Goal: Information Seeking & Learning: Learn about a topic

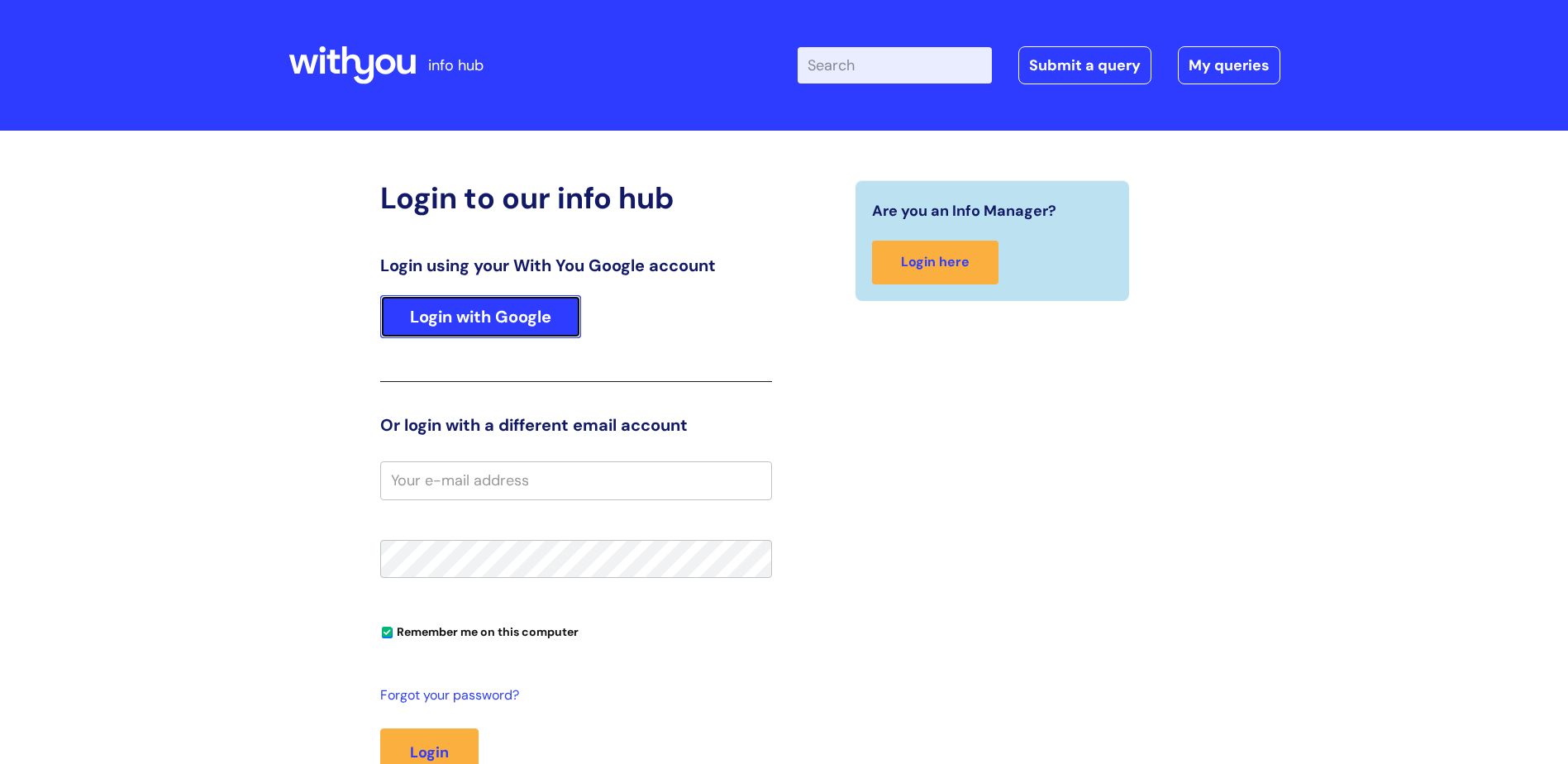
click at [479, 298] on link "Login with Google" at bounding box center [481, 317] width 201 height 43
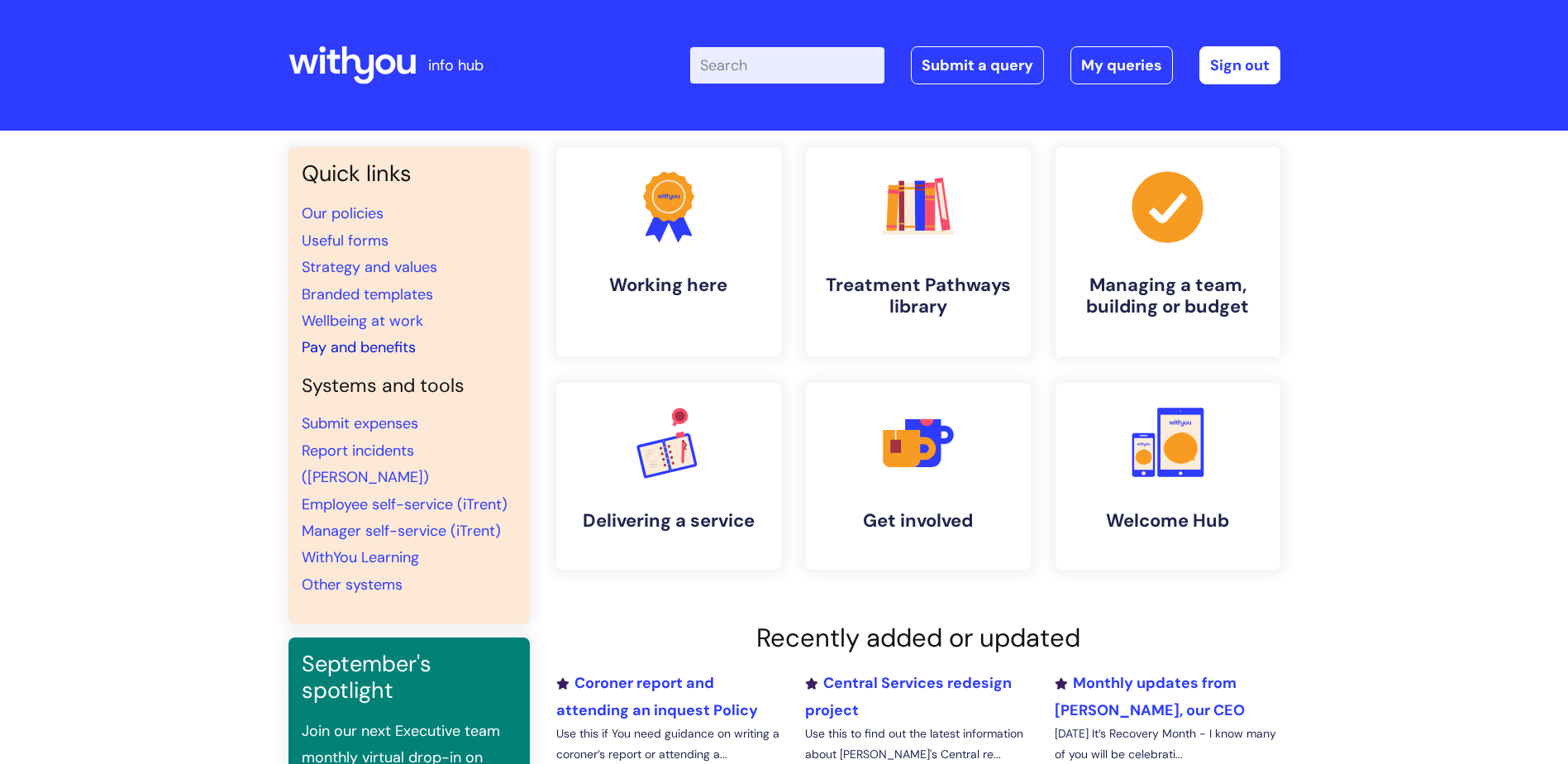
click at [344, 346] on link "Pay and benefits" at bounding box center [359, 347] width 114 height 20
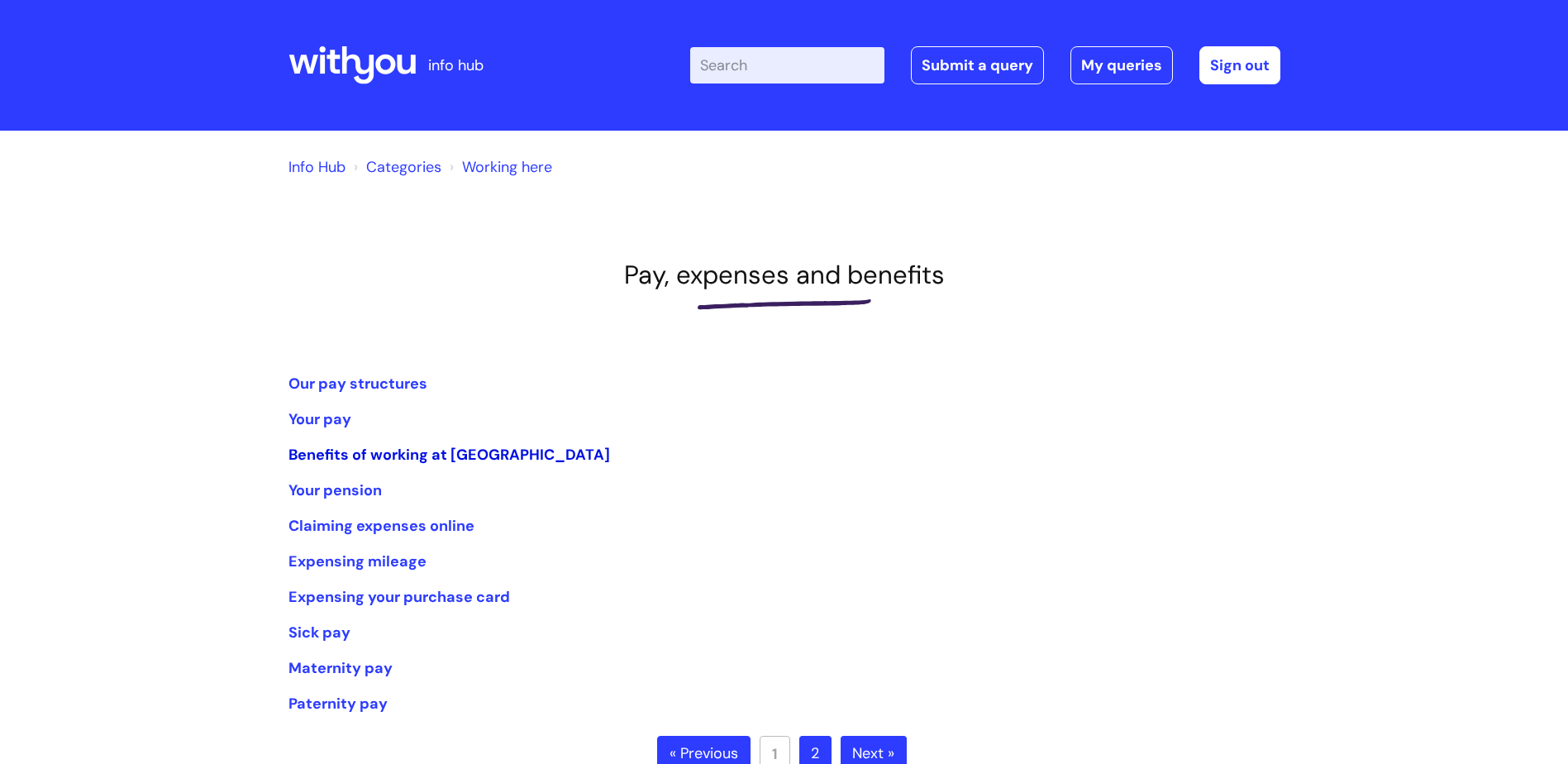
click at [413, 459] on link "Benefits of working at WithYou" at bounding box center [449, 454] width 322 height 20
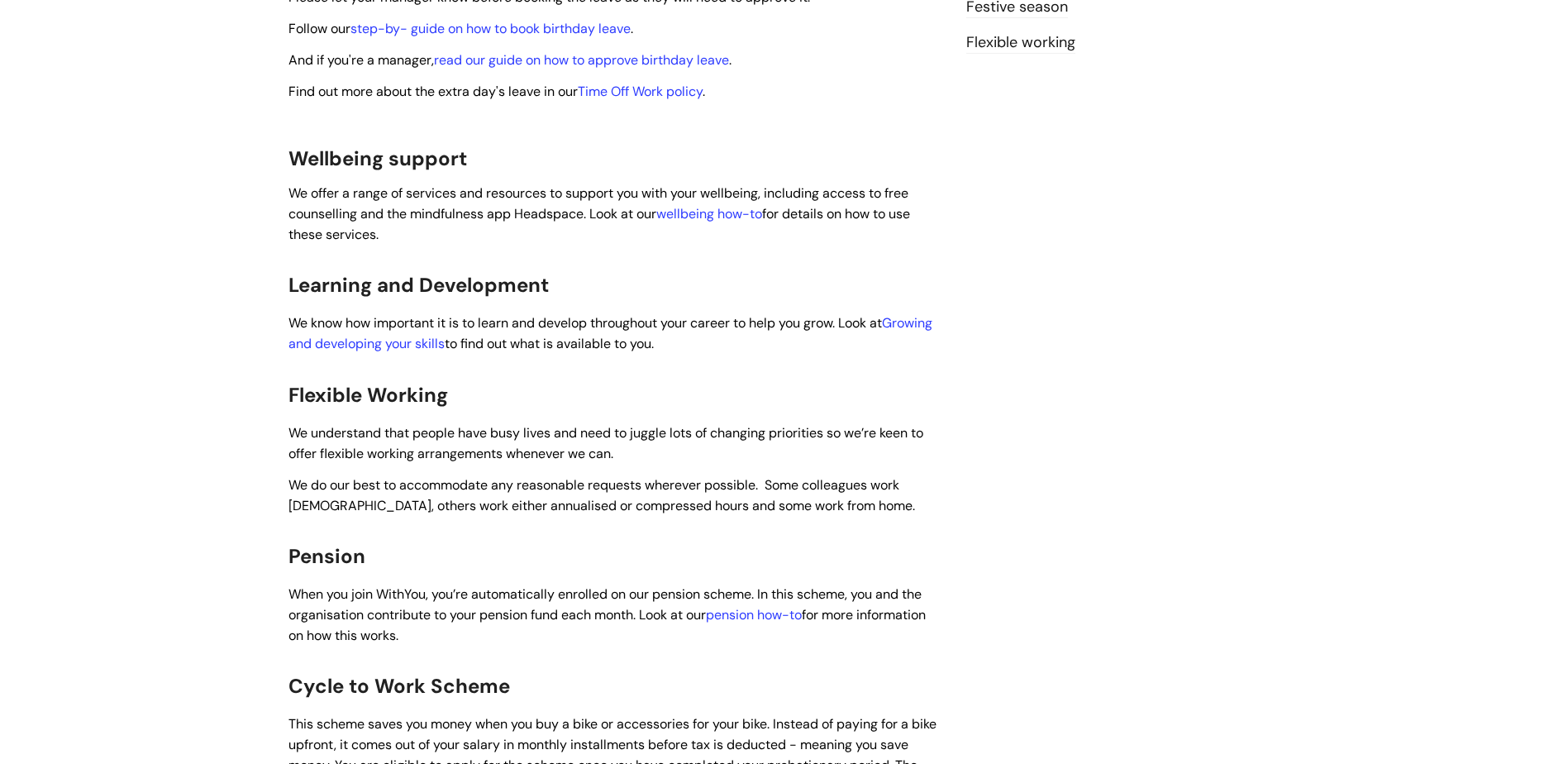
scroll to position [496, 0]
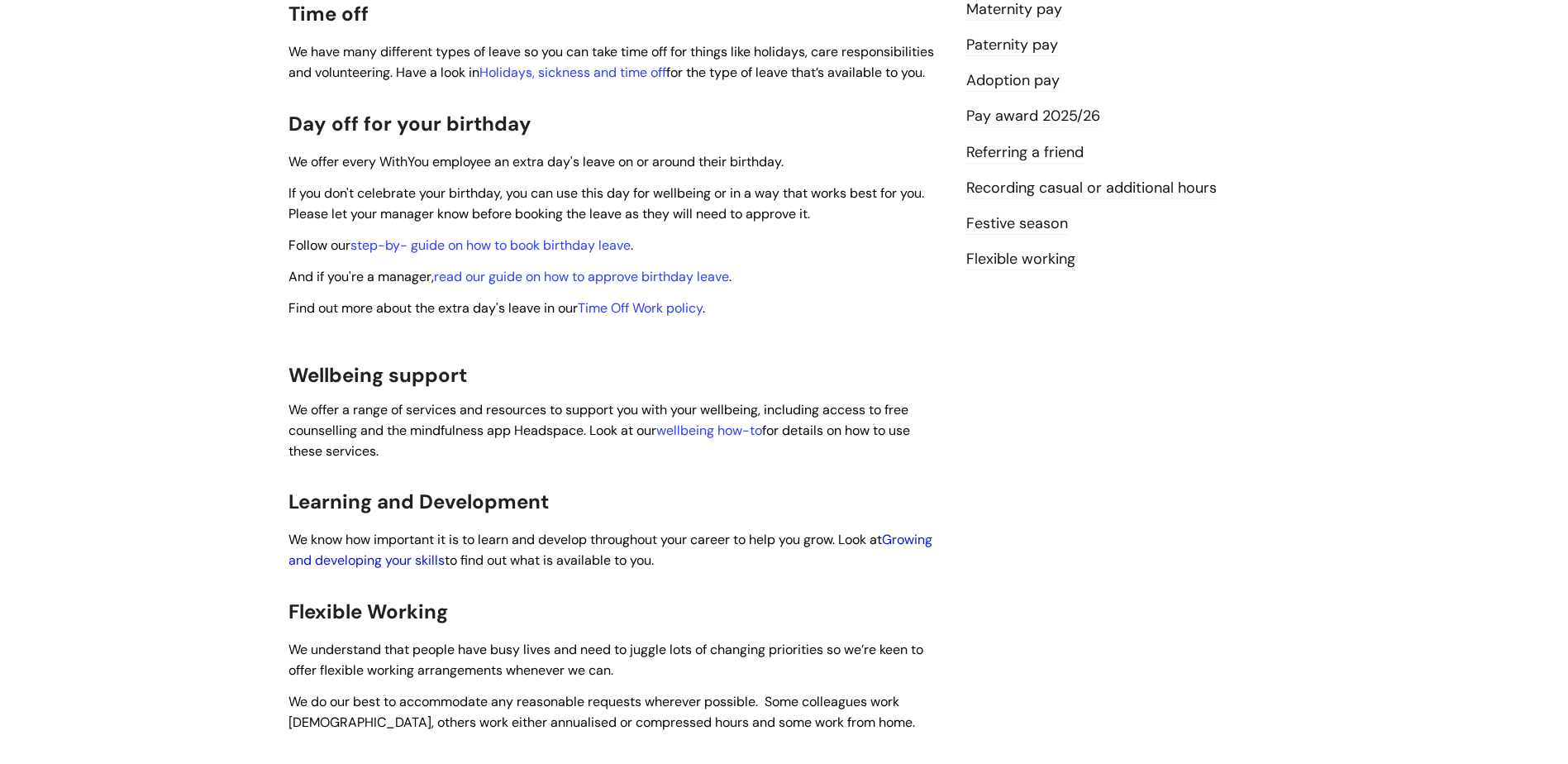
click at [478, 537] on link "Growing and developing your skills" at bounding box center [610, 550] width 644 height 38
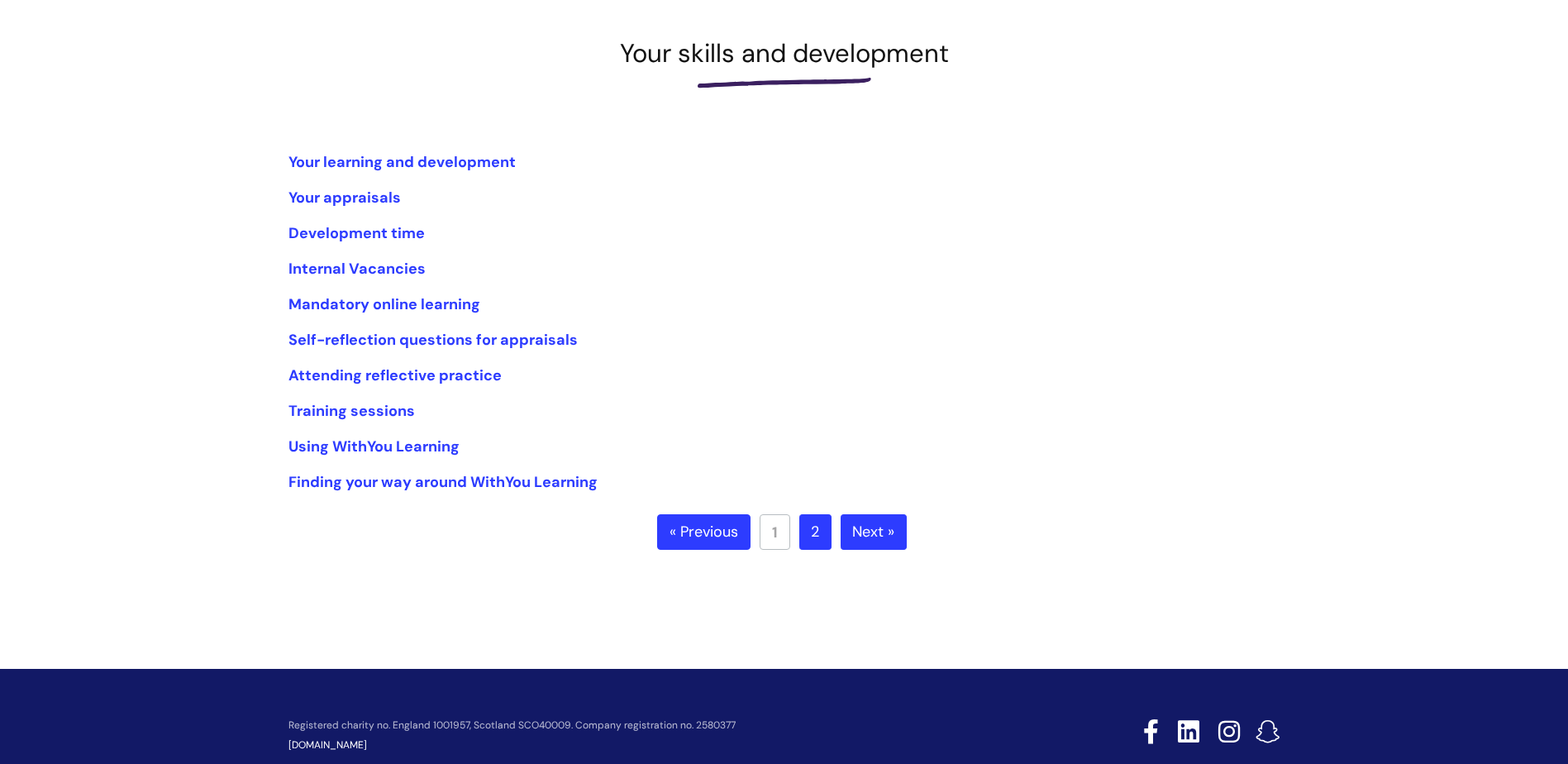
scroll to position [248, 0]
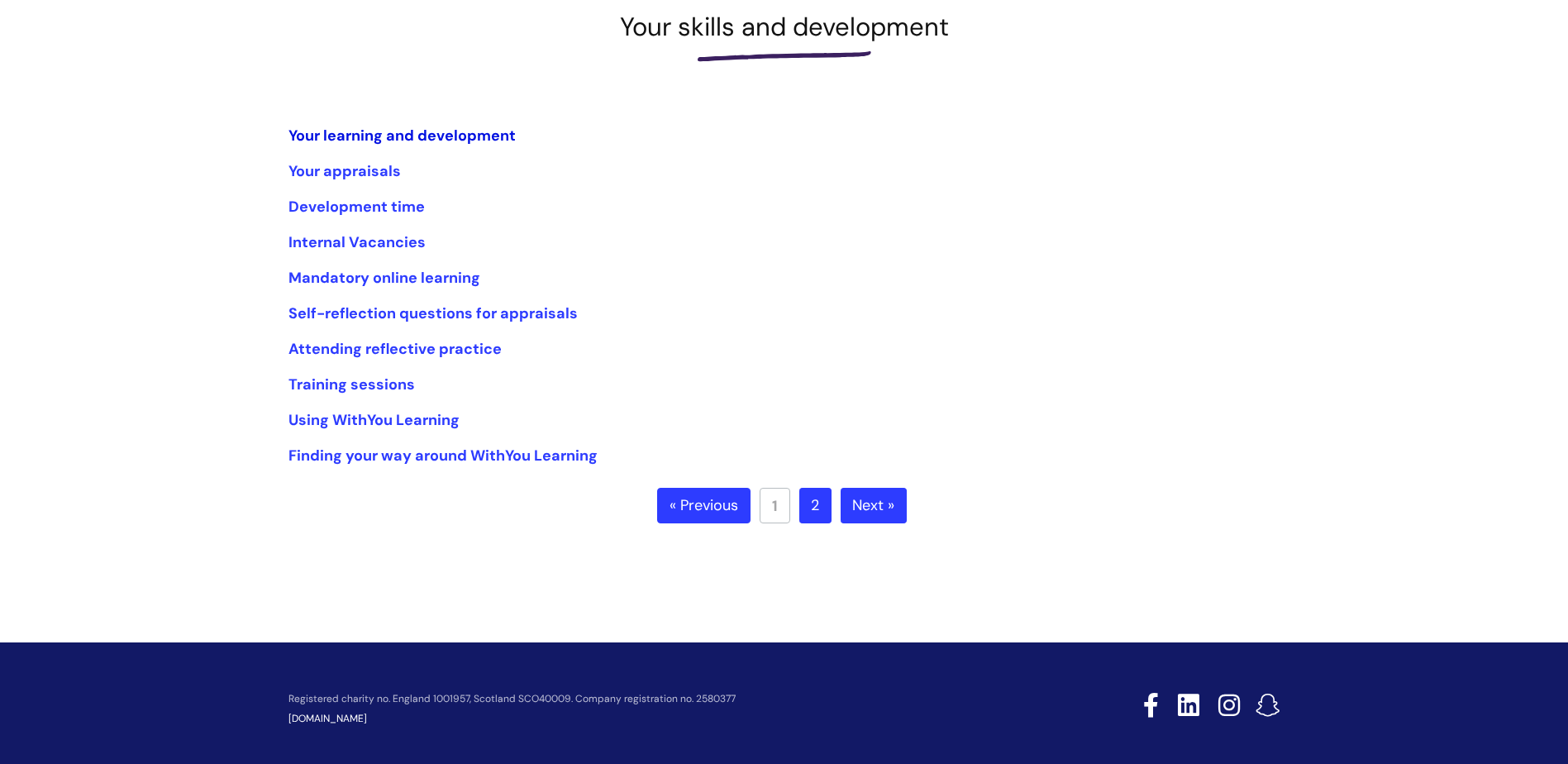
click at [377, 137] on link "Your learning and development" at bounding box center [402, 135] width 227 height 20
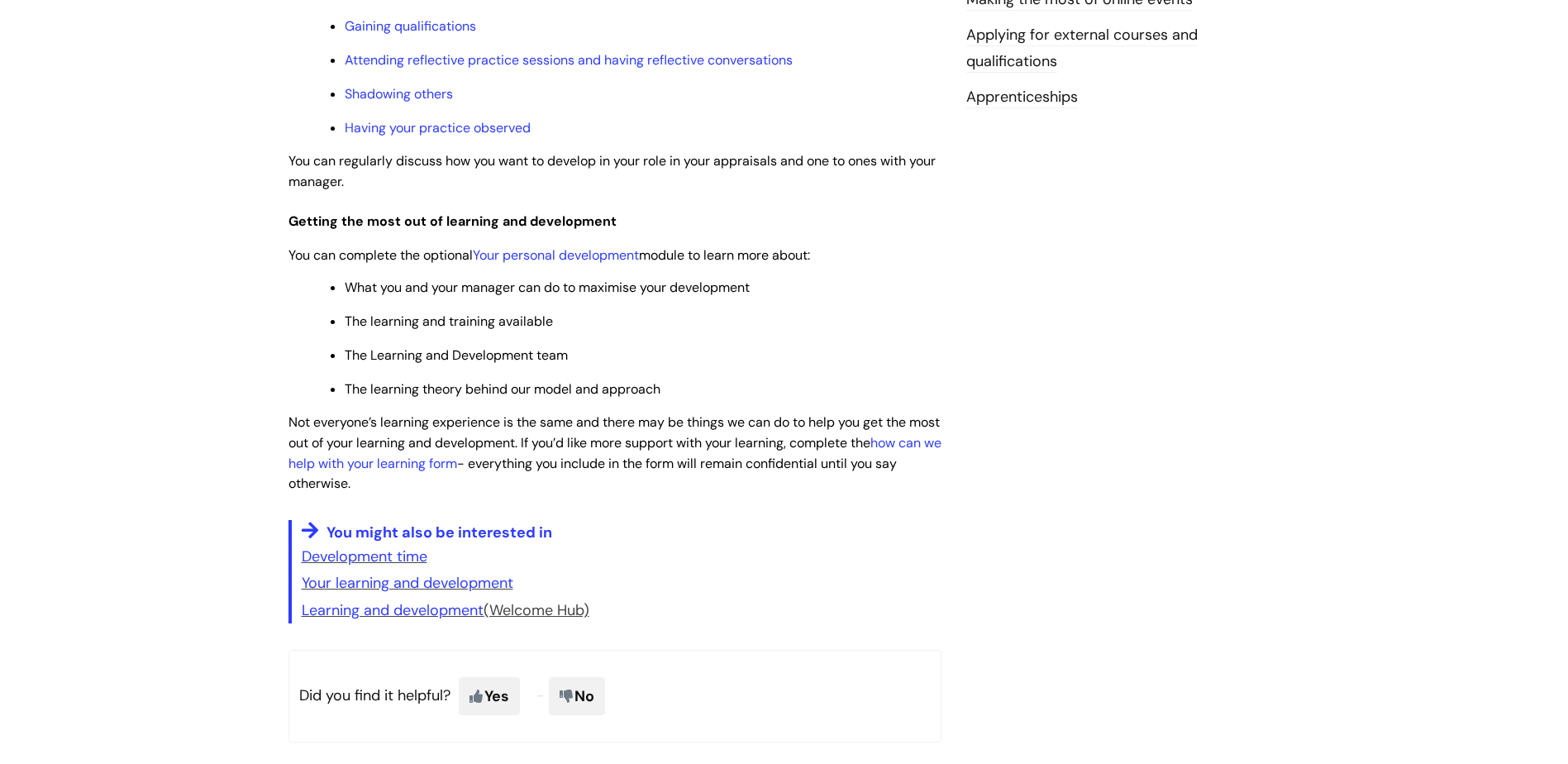
scroll to position [744, 0]
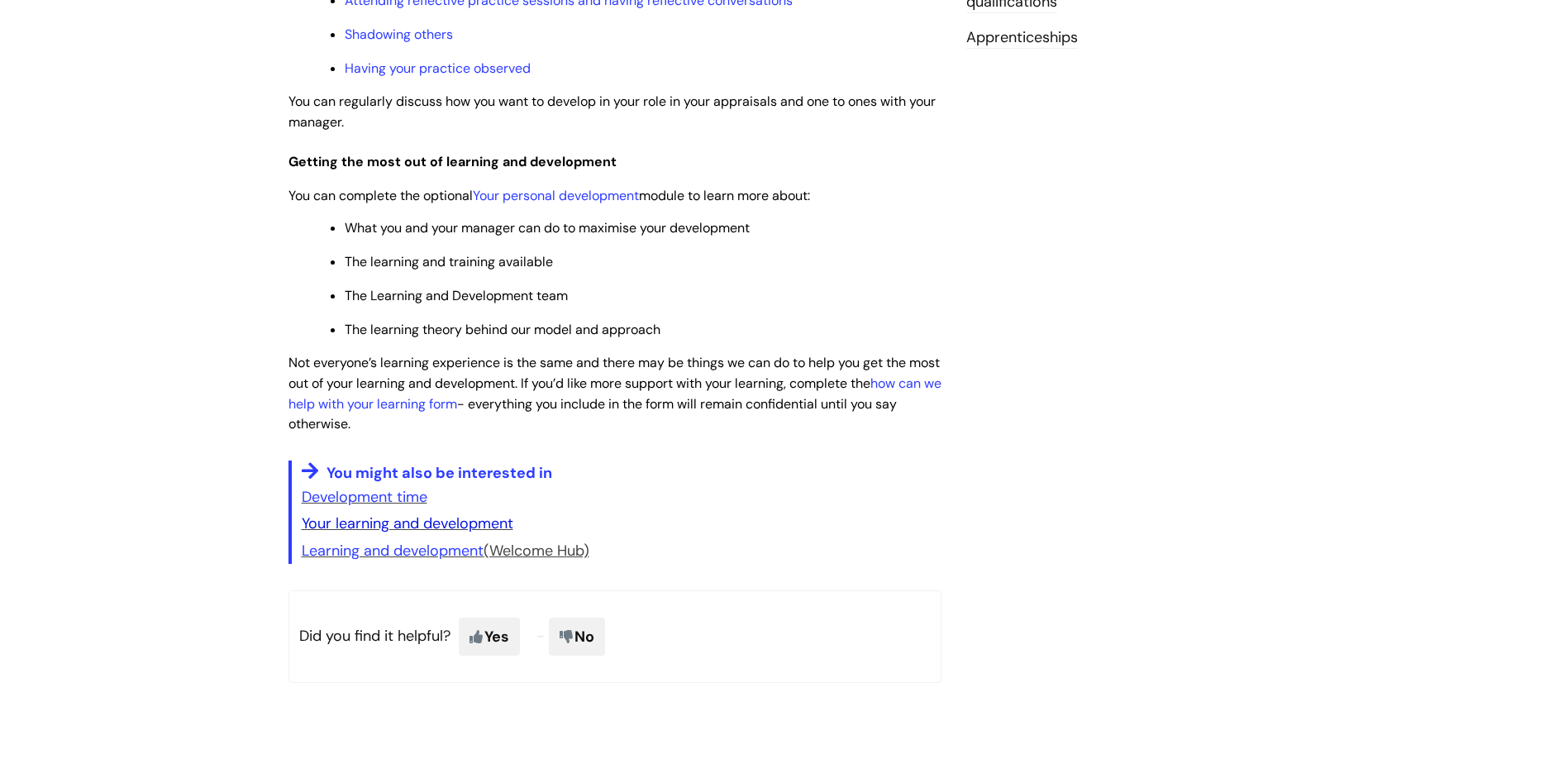
click at [429, 523] on link "Your learning and development" at bounding box center [407, 523] width 211 height 20
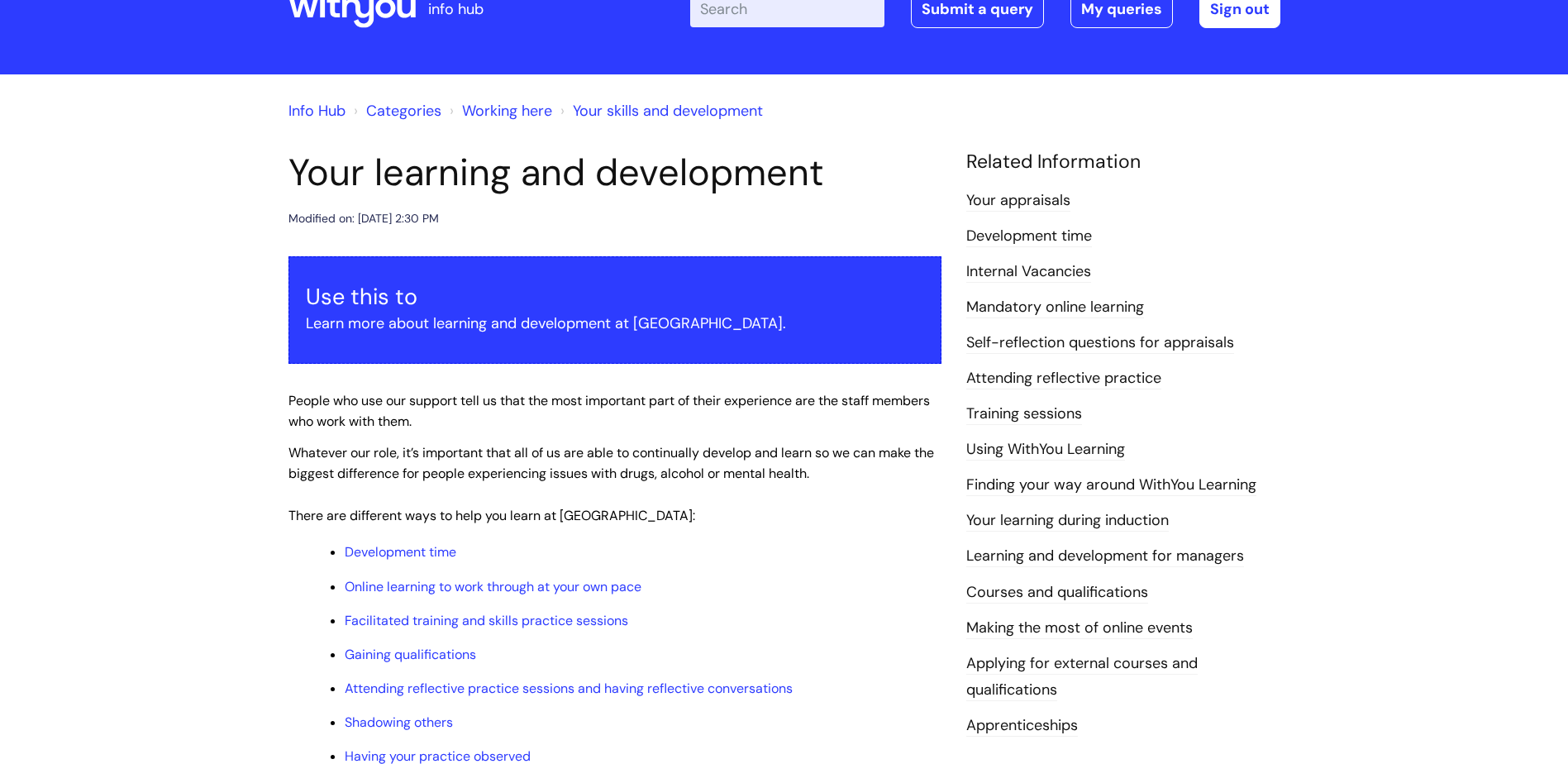
scroll to position [166, 0]
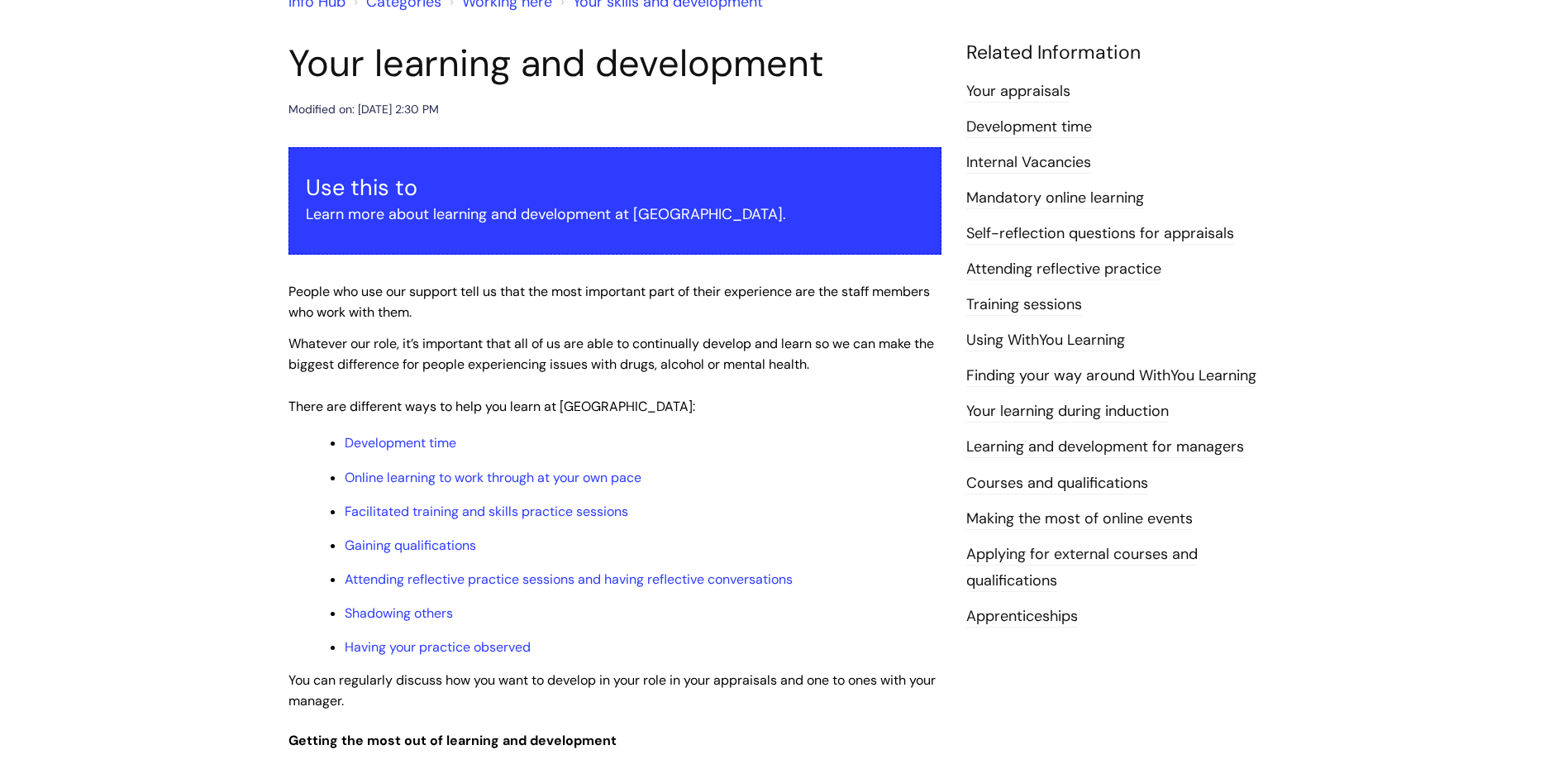
click at [445, 528] on ul "Development time Online learning to work through at your own pace Facilitated t…" at bounding box center [623, 544] width 636 height 225
click at [440, 544] on link "Gaining qualifications" at bounding box center [411, 545] width 132 height 17
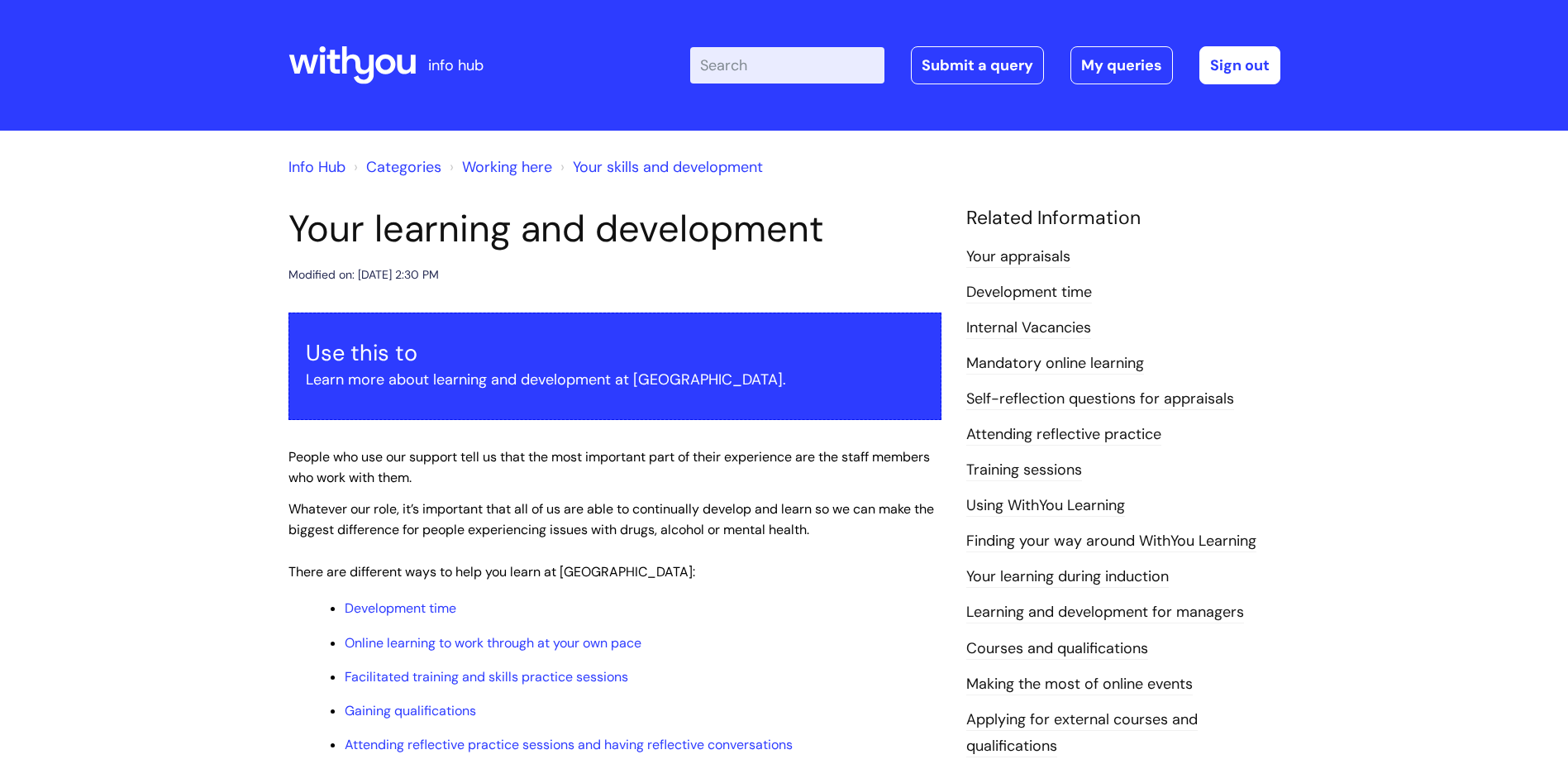
scroll to position [166, 0]
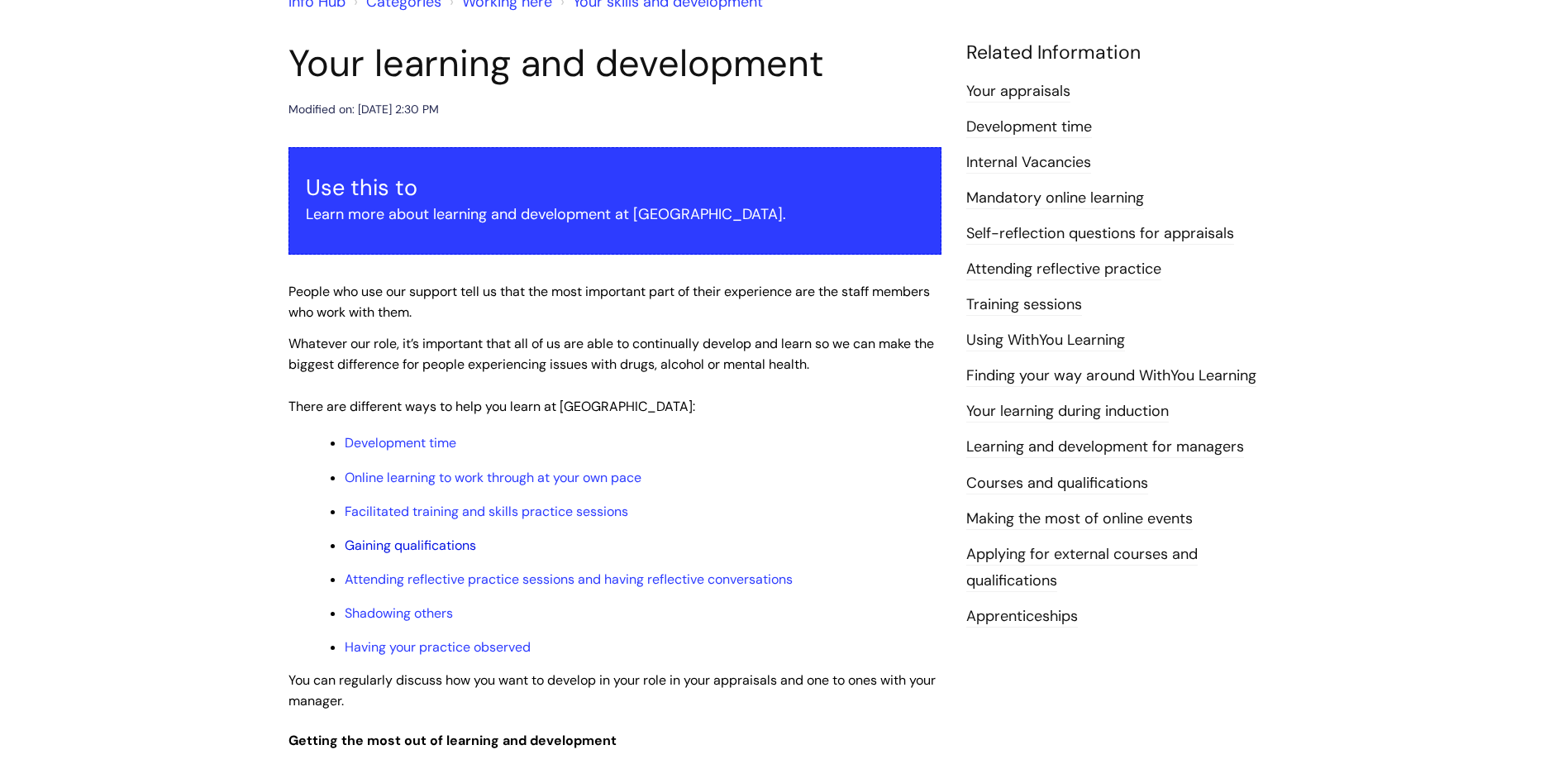
click at [443, 544] on link "Gaining qualifications" at bounding box center [411, 545] width 132 height 17
